Goal: Information Seeking & Learning: Learn about a topic

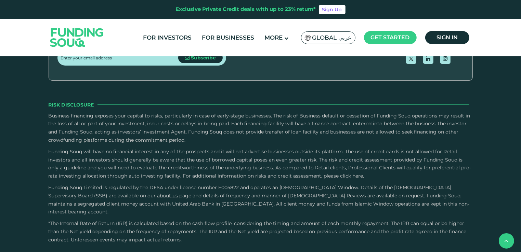
scroll to position [1021, 0]
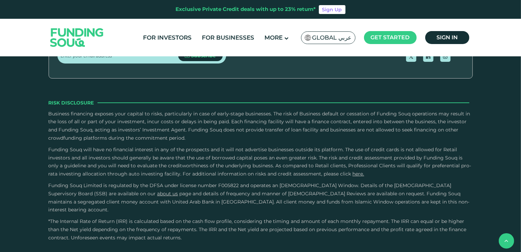
type tc-range-slider "4"
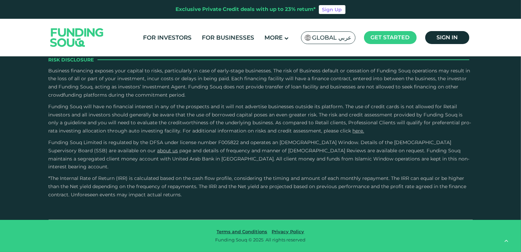
scroll to position [1550, 0]
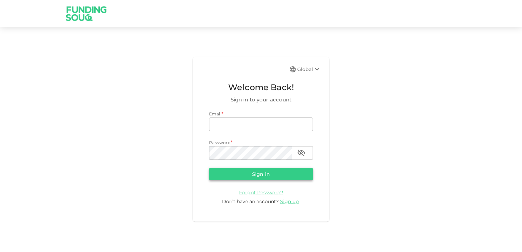
type input "+44 7732 878332"
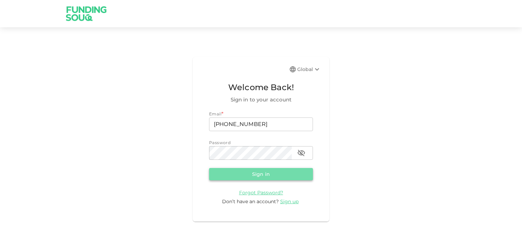
click at [255, 177] on button "Sign in" at bounding box center [261, 174] width 104 height 12
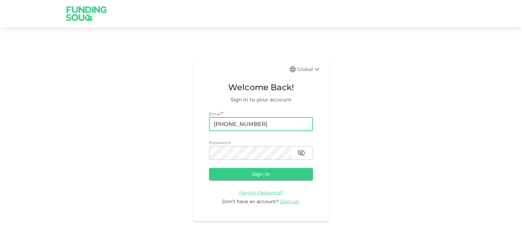
click at [257, 128] on input "+44 7732 878332" at bounding box center [261, 125] width 104 height 14
type input "isa.baig@quadringroup.com"
click at [247, 172] on button "Sign in" at bounding box center [261, 174] width 104 height 12
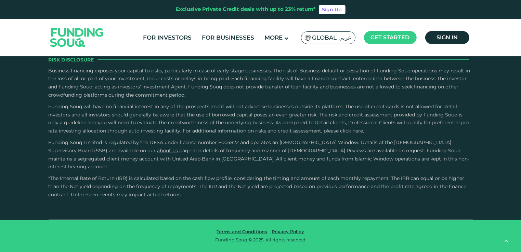
scroll to position [1360, 0]
type tc-range-slider "4"
click at [271, 52] on div "For Investors For Businesses More About Us Global عربي" at bounding box center [261, 38] width 424 height 38
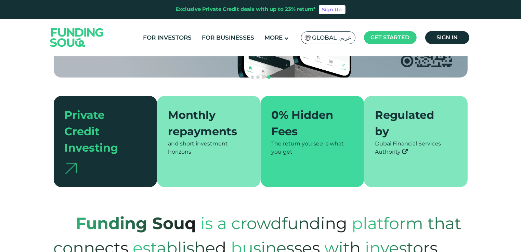
scroll to position [0, 0]
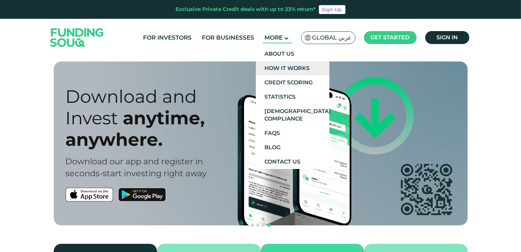
click at [280, 68] on link "How It Works" at bounding box center [292, 68] width 73 height 14
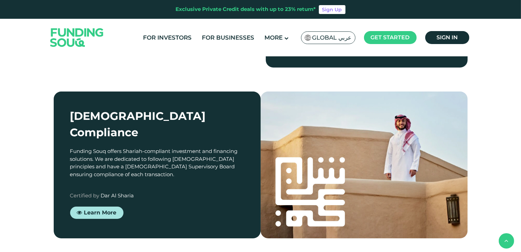
scroll to position [595, 0]
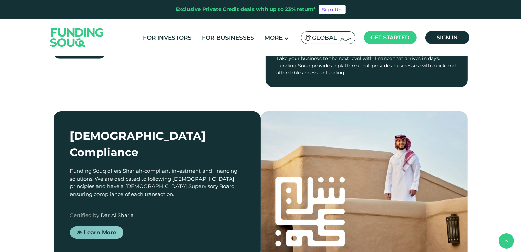
click at [95, 229] on span "Learn More" at bounding box center [100, 232] width 32 height 6
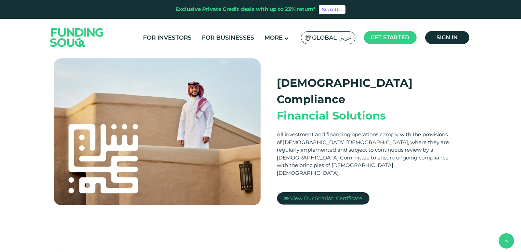
scroll to position [182, 0]
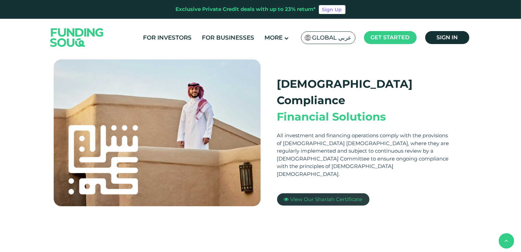
click at [325, 193] on link "View Our Shariah Certificate" at bounding box center [323, 199] width 92 height 12
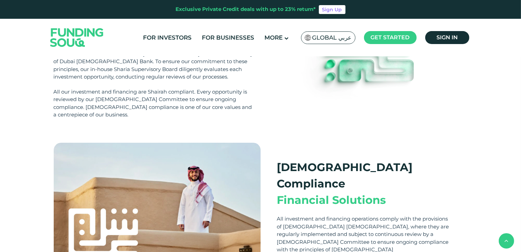
scroll to position [96, 0]
